Goal: Navigation & Orientation: Go to known website

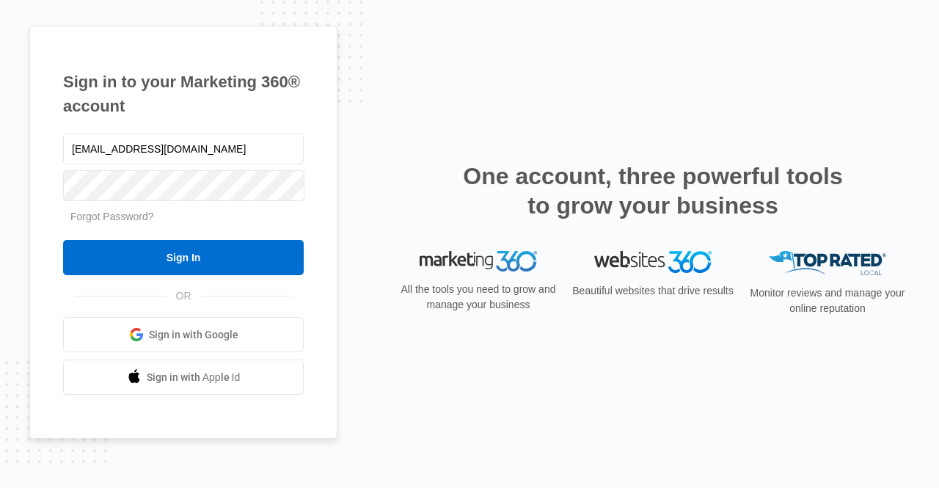
type input "[EMAIL_ADDRESS][DOMAIN_NAME]"
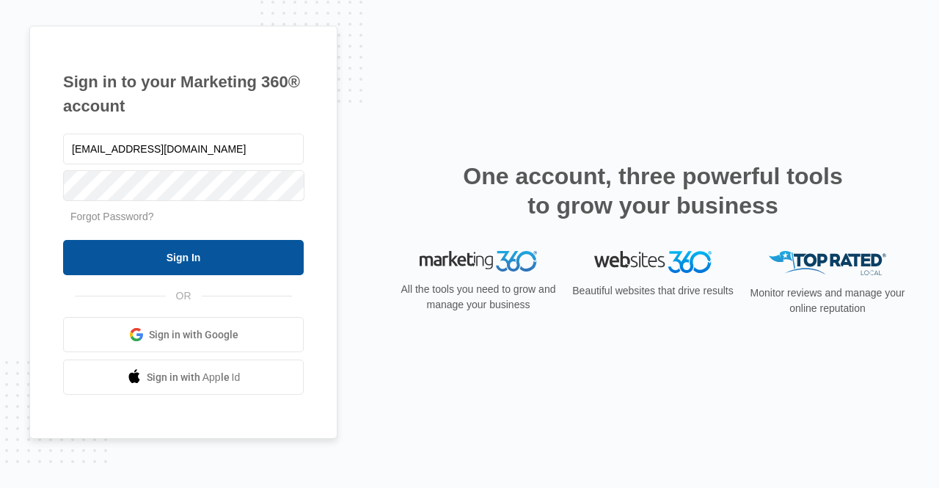
click at [240, 249] on input "Sign In" at bounding box center [183, 257] width 240 height 35
